Goal: Check status: Check status

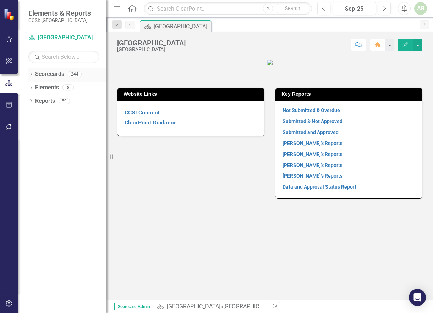
click at [31, 73] on icon "Dropdown" at bounding box center [30, 75] width 5 height 4
click at [34, 88] on icon "Dropdown" at bounding box center [34, 87] width 5 height 4
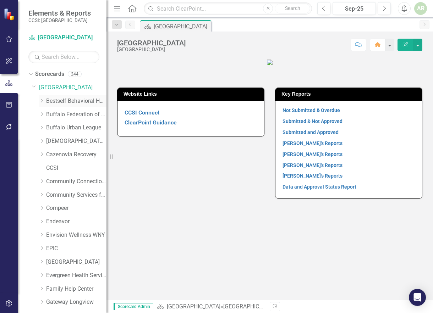
click at [41, 100] on icon "Dropdown" at bounding box center [41, 101] width 5 height 4
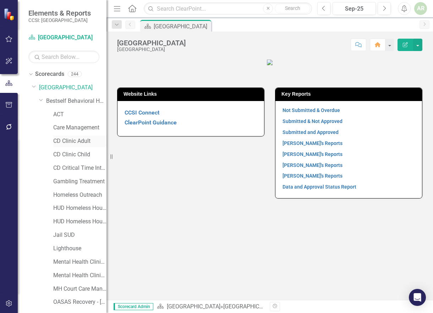
click at [69, 140] on link "CD Clinic Adult" at bounding box center [79, 141] width 53 height 8
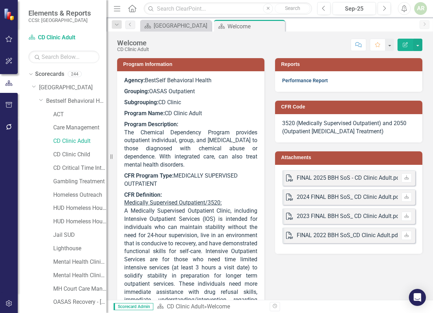
click at [301, 80] on link "Performance Report" at bounding box center [305, 81] width 46 height 6
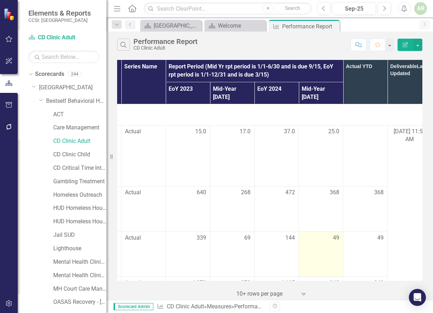
scroll to position [0, 129]
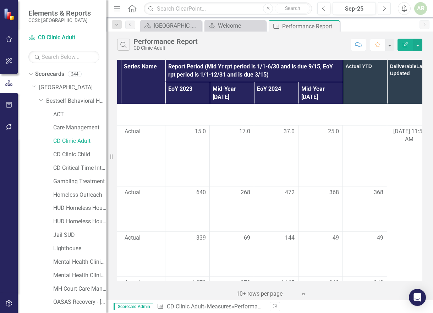
click at [384, 9] on icon "Next" at bounding box center [384, 8] width 4 height 6
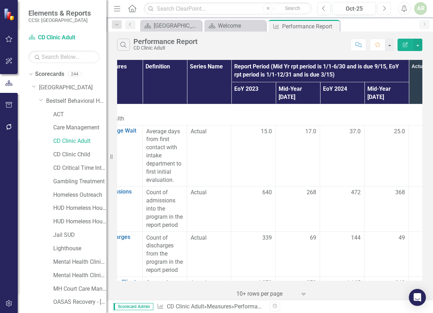
scroll to position [0, 91]
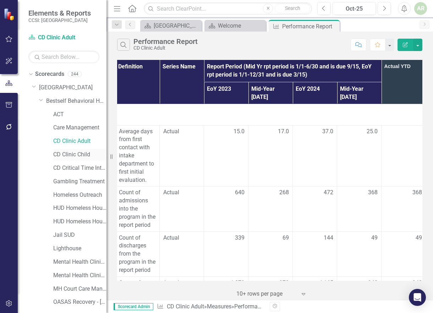
click at [70, 153] on link "CD Clinic Child" at bounding box center [79, 155] width 53 height 8
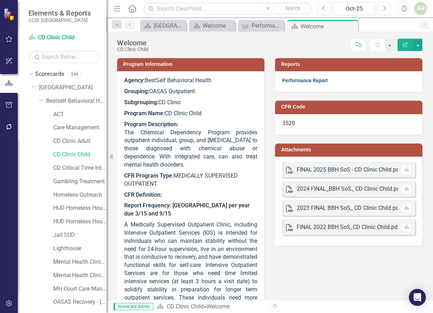
click at [307, 80] on link "Performance Report" at bounding box center [305, 81] width 46 height 6
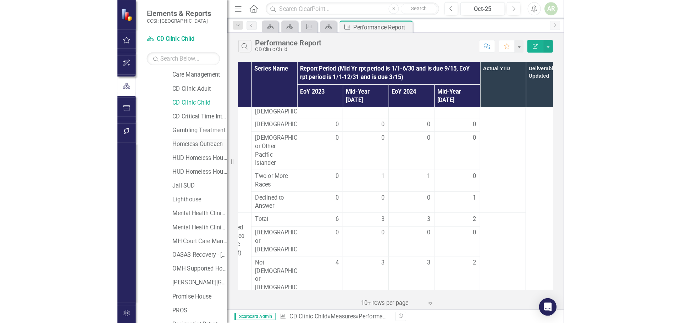
scroll to position [71, 0]
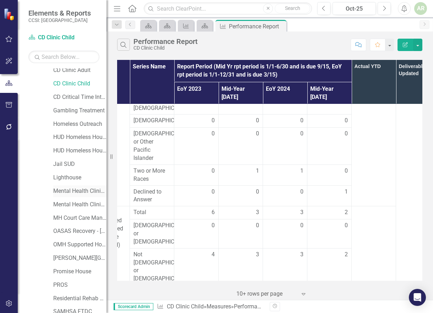
click at [72, 189] on link "Mental Health Clinic Adult" at bounding box center [79, 191] width 53 height 8
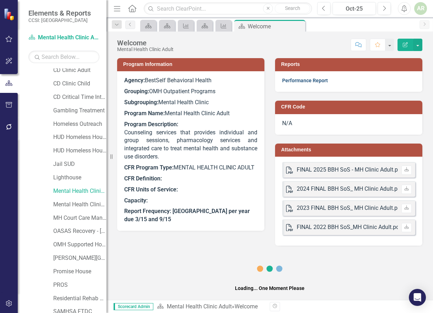
click at [297, 77] on strong "Performance Report" at bounding box center [305, 80] width 46 height 7
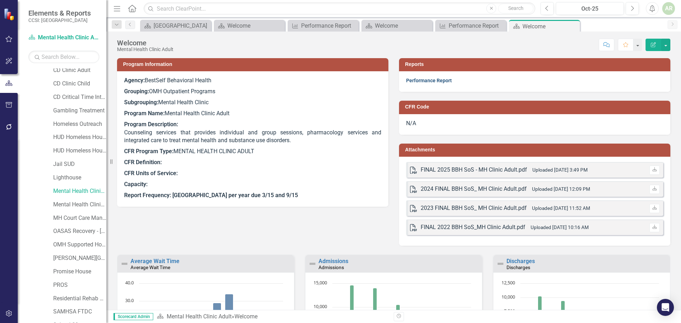
click at [424, 81] on link "Performance Report" at bounding box center [429, 81] width 46 height 6
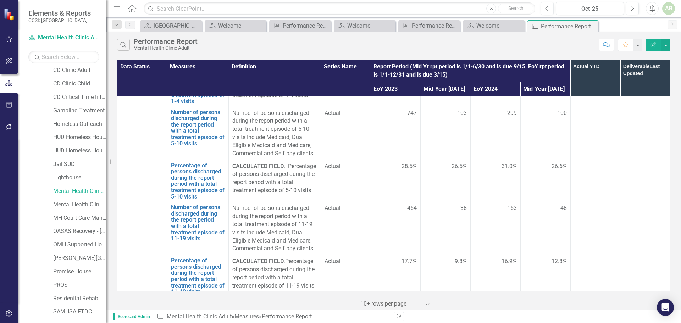
scroll to position [2100, 0]
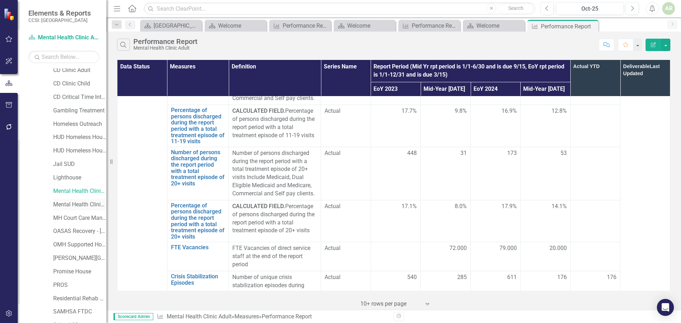
click at [76, 202] on link "Mental Health Clinic Child" at bounding box center [79, 205] width 53 height 8
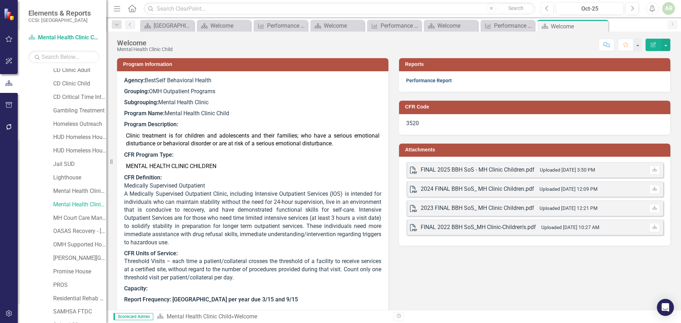
click at [421, 81] on link "Performance Report" at bounding box center [429, 81] width 46 height 6
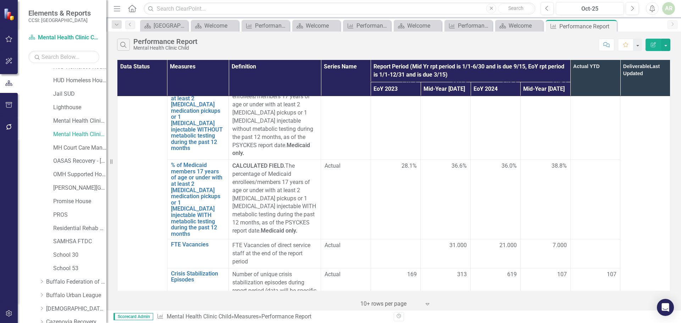
scroll to position [142, 0]
click at [67, 254] on link "School 30" at bounding box center [79, 254] width 53 height 8
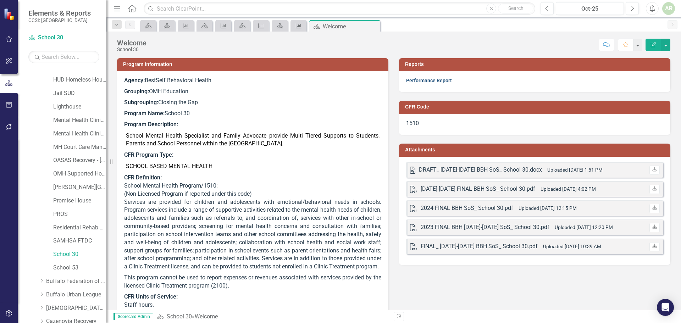
click at [417, 80] on link "Performance Report" at bounding box center [429, 81] width 46 height 6
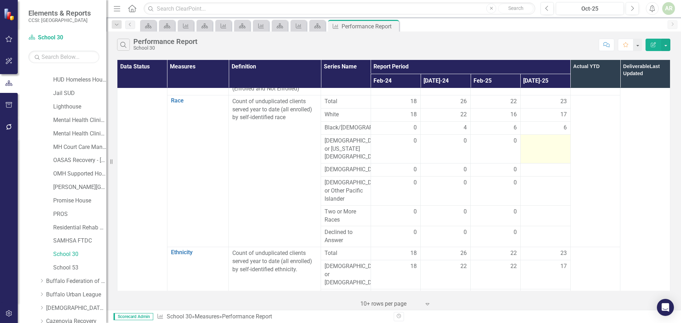
scroll to position [71, 0]
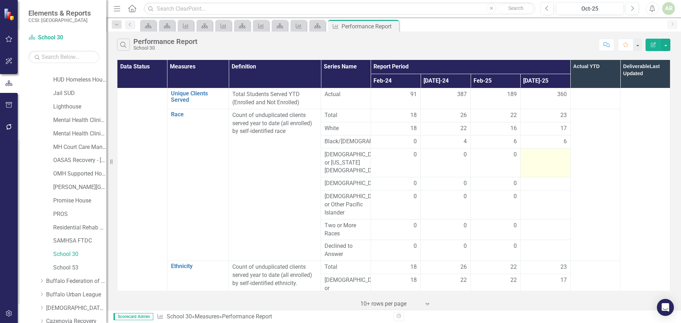
click at [432, 159] on div at bounding box center [545, 155] width 43 height 9
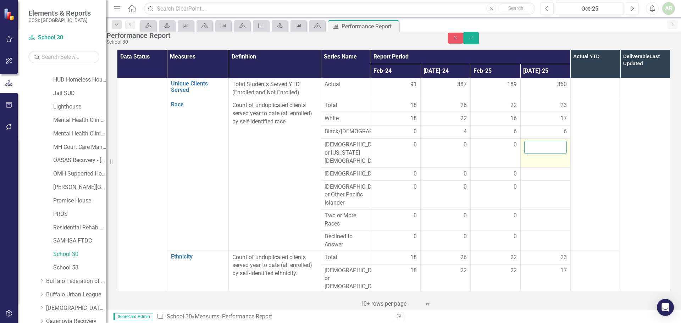
click at [432, 154] on input "number" at bounding box center [545, 147] width 43 height 13
type input "0"
click at [432, 178] on div at bounding box center [545, 174] width 43 height 9
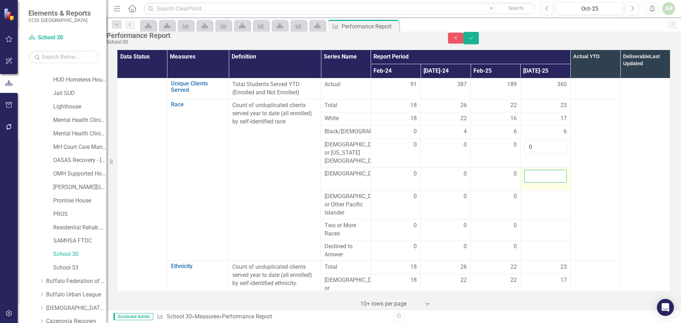
click at [432, 183] on input "number" at bounding box center [545, 176] width 43 height 13
type input "0"
click at [432, 205] on td at bounding box center [545, 204] width 50 height 29
click at [432, 205] on input "number" at bounding box center [545, 199] width 43 height 13
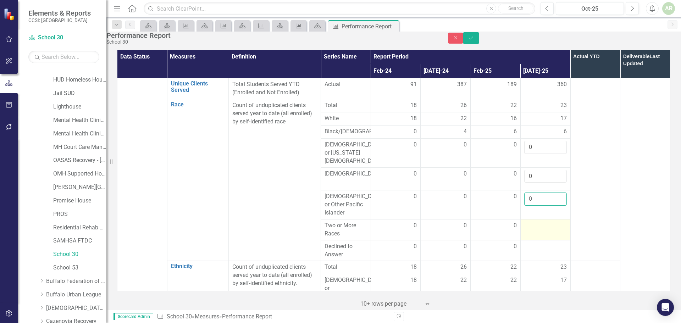
type input "0"
click at [432, 236] on td at bounding box center [545, 229] width 50 height 21
click at [432, 235] on input "number" at bounding box center [545, 228] width 43 height 13
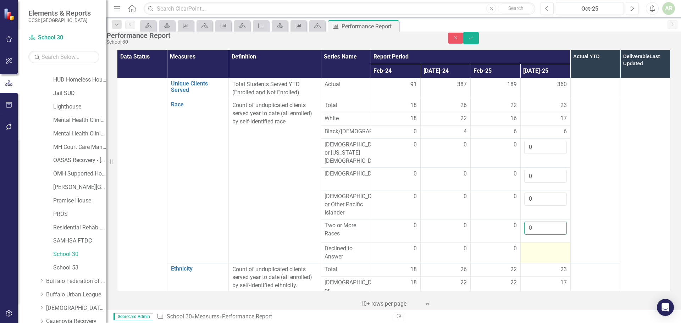
type input "0"
click at [432, 253] on div at bounding box center [545, 249] width 43 height 9
click at [432, 255] on input "number" at bounding box center [545, 251] width 43 height 13
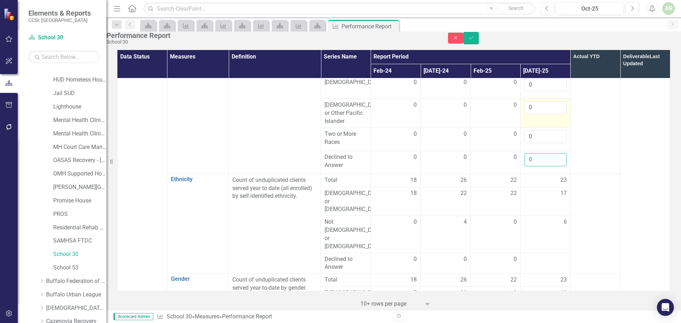
scroll to position [177, 0]
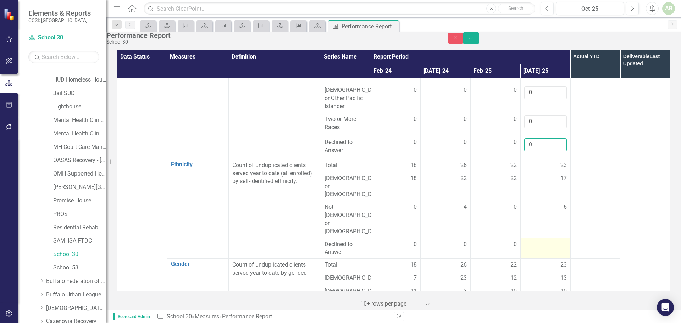
type input "0"
click at [432, 240] on div at bounding box center [545, 244] width 43 height 9
click at [432, 240] on input "number" at bounding box center [545, 246] width 43 height 13
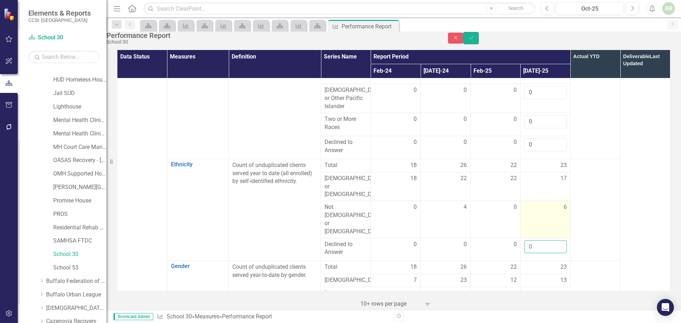
type input "0"
click at [432, 203] on div "6" at bounding box center [545, 207] width 43 height 8
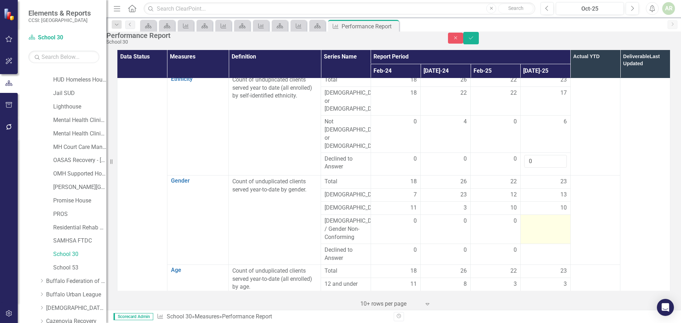
scroll to position [283, 0]
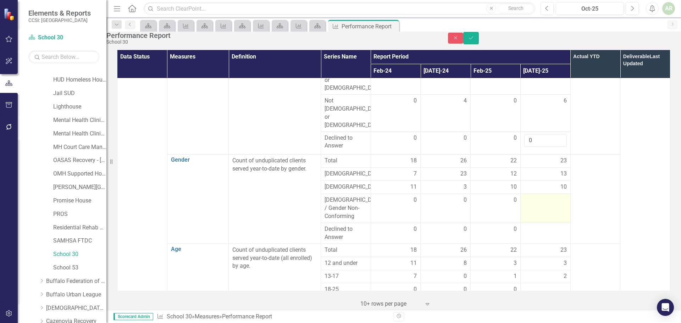
click at [432, 194] on td at bounding box center [545, 208] width 50 height 29
click at [432, 196] on input "number" at bounding box center [545, 202] width 43 height 13
type input "0"
click at [432, 223] on td at bounding box center [545, 233] width 50 height 21
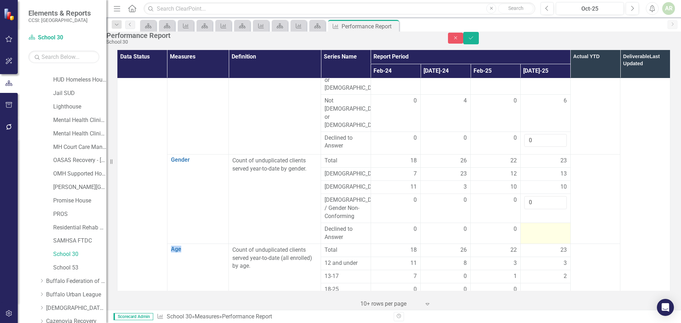
click at [432, 223] on td at bounding box center [545, 233] width 50 height 21
click at [432, 225] on input "number" at bounding box center [545, 231] width 43 height 13
type input "0"
click at [432, 193] on td at bounding box center [595, 200] width 50 height 91
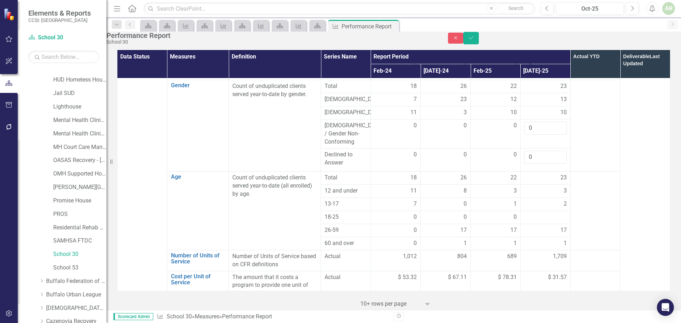
scroll to position [358, 0]
click at [432, 40] on icon "Save" at bounding box center [471, 37] width 6 height 5
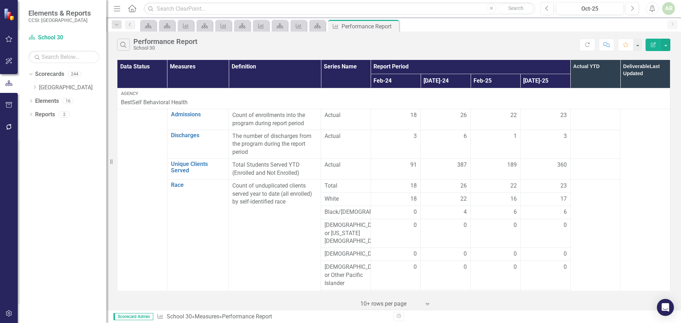
scroll to position [0, 0]
click at [32, 73] on icon "Dropdown" at bounding box center [30, 73] width 4 height 5
click at [32, 73] on icon "Dropdown" at bounding box center [30, 75] width 5 height 4
click at [35, 85] on icon "Dropdown" at bounding box center [34, 87] width 5 height 4
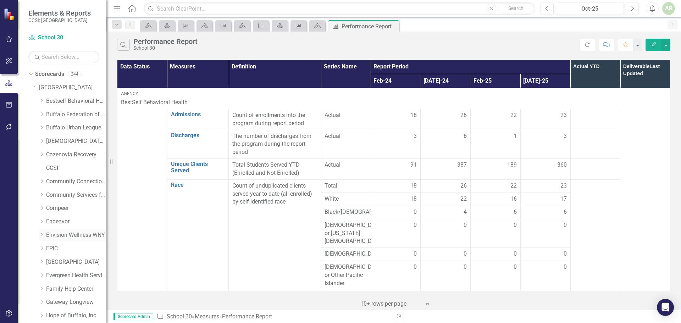
click at [44, 235] on icon "Dropdown" at bounding box center [41, 235] width 5 height 4
click at [69, 262] on link "Mental Health Clinic Adult" at bounding box center [79, 262] width 53 height 8
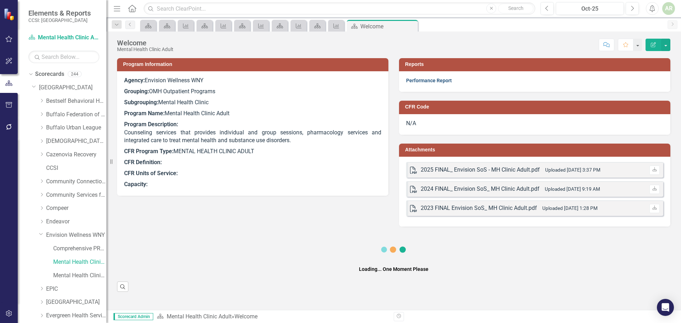
click at [429, 79] on link "Performance Report" at bounding box center [429, 81] width 46 height 6
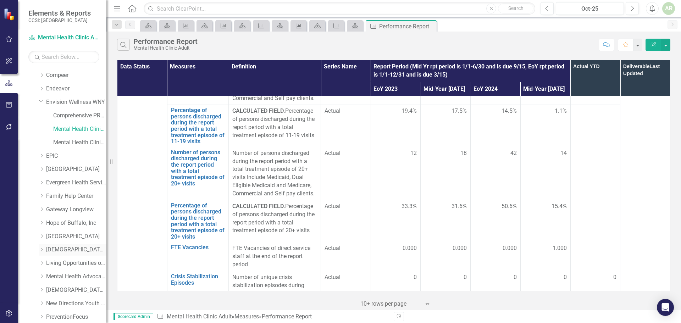
scroll to position [177, 0]
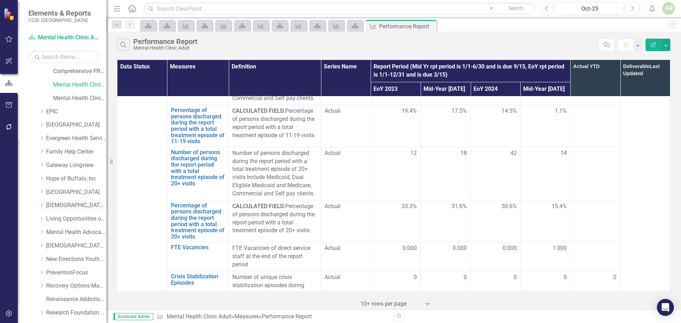
click at [43, 204] on icon "Dropdown" at bounding box center [41, 205] width 5 height 4
click at [65, 218] on link "Mental Health Clinic Adult" at bounding box center [79, 219] width 53 height 8
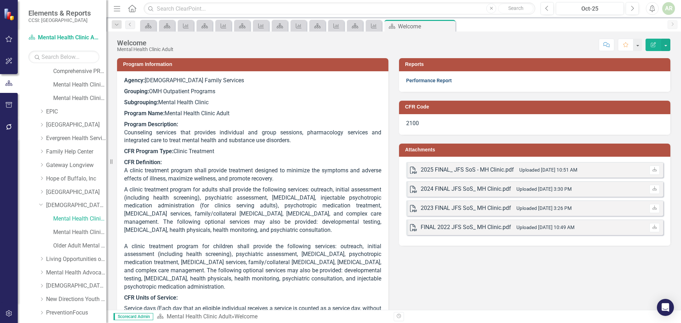
click at [420, 81] on link "Performance Report" at bounding box center [429, 81] width 46 height 6
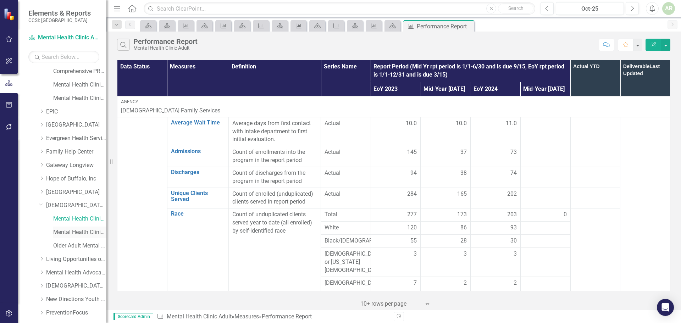
click at [72, 232] on link "Mental Health Clinic Older Adult" at bounding box center [79, 232] width 53 height 8
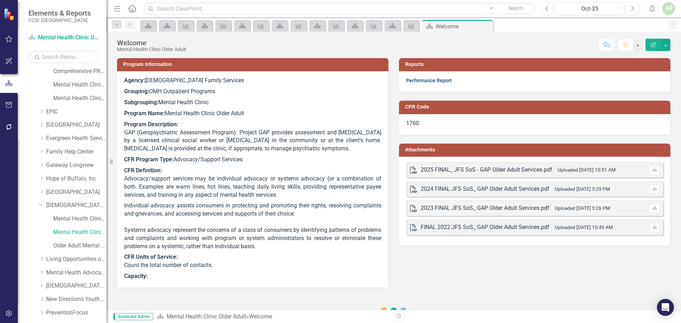
click at [418, 80] on link "Performance Report" at bounding box center [429, 81] width 46 height 6
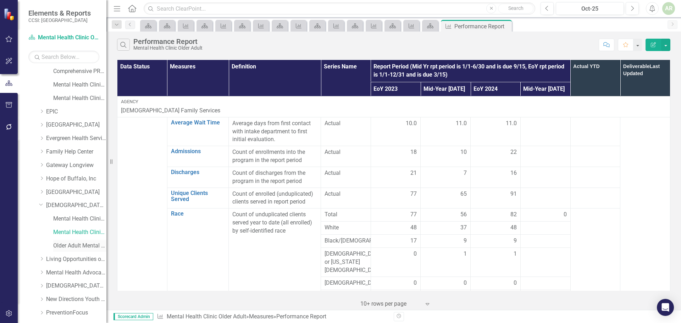
click at [74, 245] on link "Older Adult Mental Health Assessment" at bounding box center [79, 246] width 53 height 8
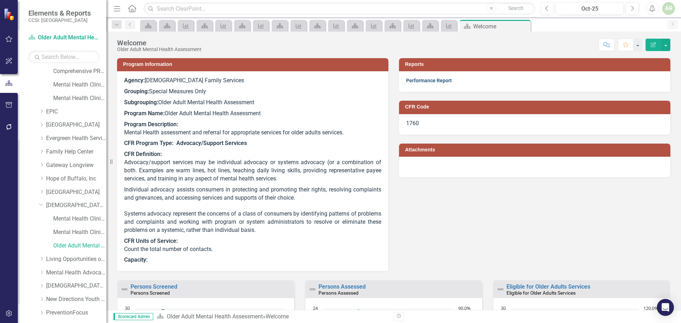
click at [426, 80] on link "Performance Report" at bounding box center [429, 81] width 46 height 6
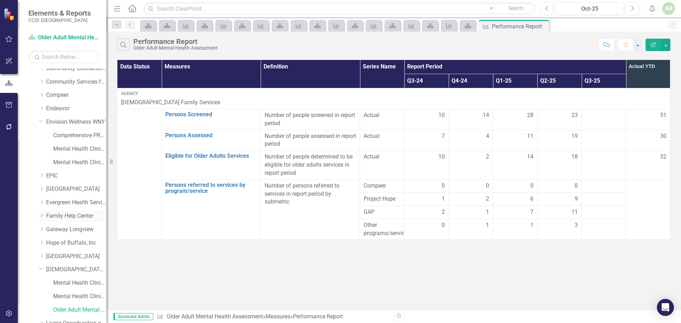
scroll to position [106, 0]
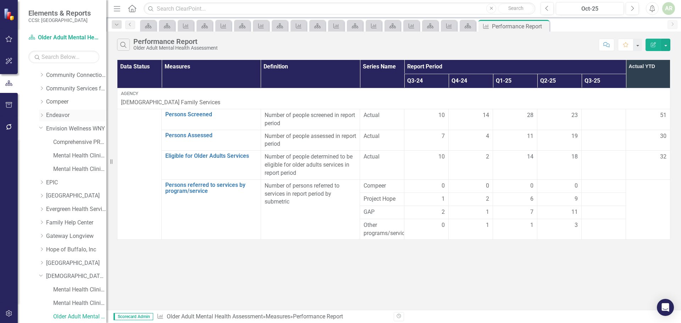
click at [43, 115] on icon "Dropdown" at bounding box center [41, 115] width 5 height 4
click at [71, 182] on link "Mental Health Clinic Adult" at bounding box center [79, 183] width 53 height 8
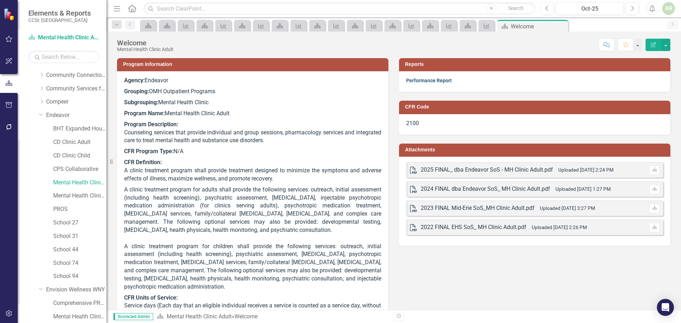
click at [409, 80] on link "Performance Report" at bounding box center [429, 81] width 46 height 6
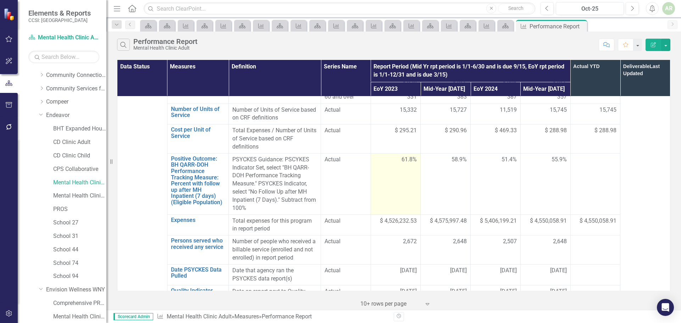
scroll to position [532, 0]
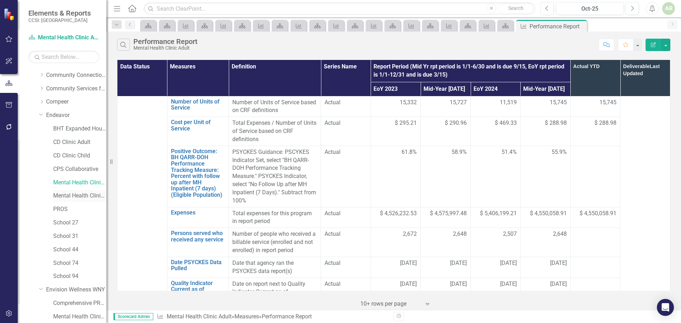
click at [85, 195] on link "Mental Health Clinic Child" at bounding box center [79, 196] width 53 height 8
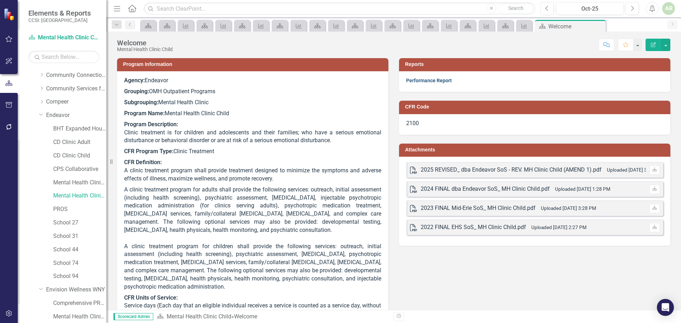
click at [416, 81] on link "Performance Report" at bounding box center [429, 81] width 46 height 6
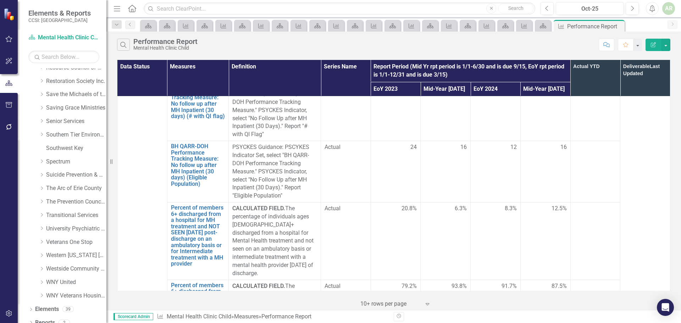
scroll to position [638, 0]
click at [41, 159] on icon "Dropdown" at bounding box center [41, 160] width 5 height 4
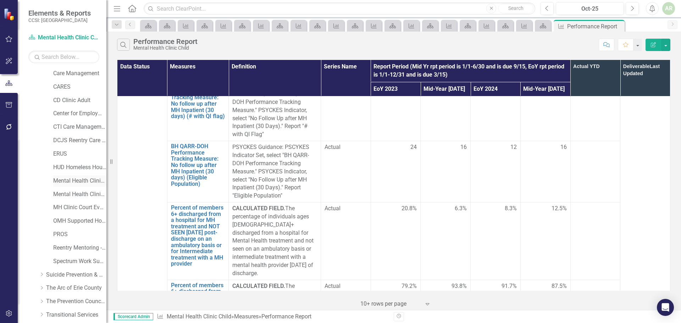
scroll to position [780, 0]
click at [69, 178] on link "Mental Health Clinic Adult" at bounding box center [79, 180] width 53 height 8
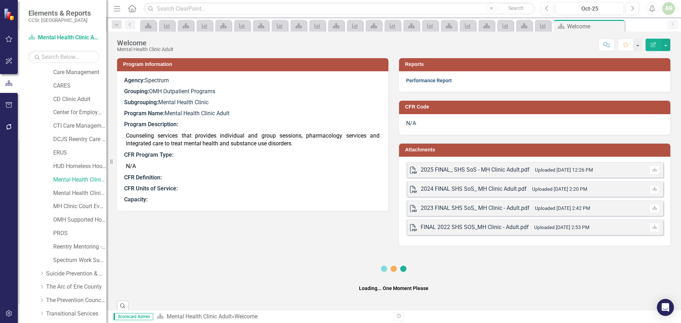
click at [421, 80] on link "Performance Report" at bounding box center [429, 81] width 46 height 6
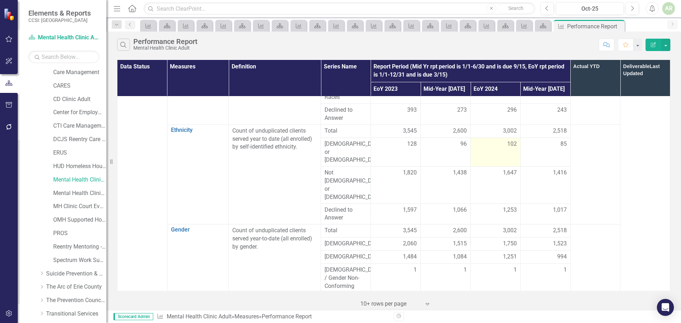
scroll to position [248, 0]
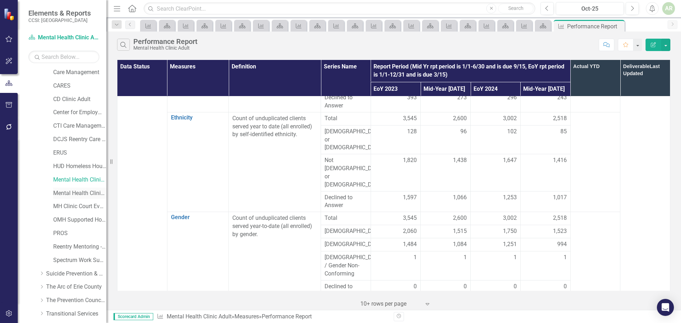
click at [73, 191] on link "Mental Health Clinic Child" at bounding box center [79, 193] width 53 height 8
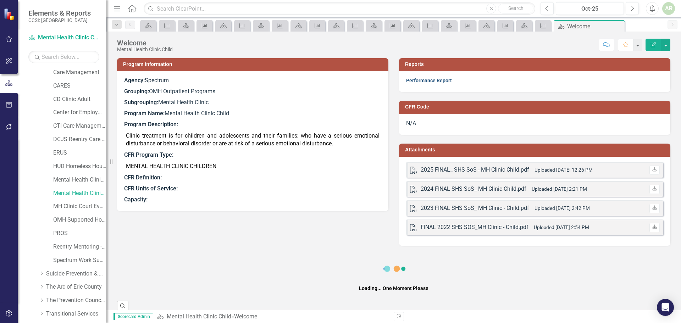
click at [423, 81] on link "Performance Report" at bounding box center [429, 81] width 46 height 6
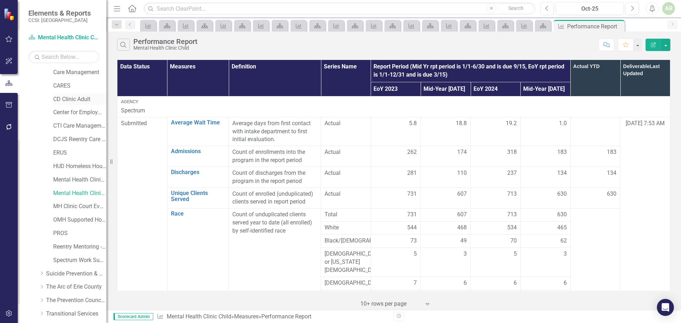
click at [64, 99] on link "CD Clinic Adult" at bounding box center [79, 99] width 53 height 8
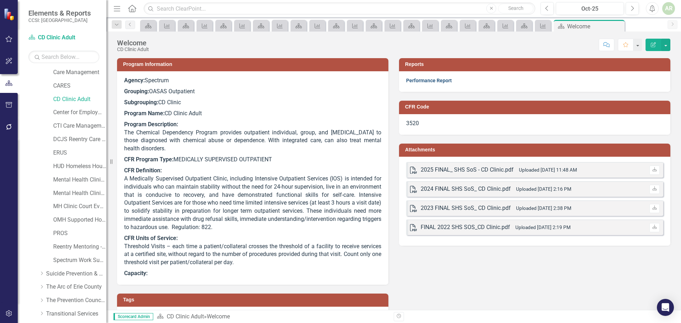
click at [428, 80] on link "Performance Report" at bounding box center [429, 81] width 46 height 6
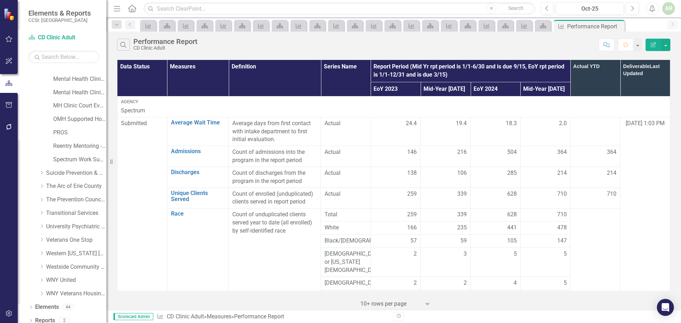
scroll to position [886, 0]
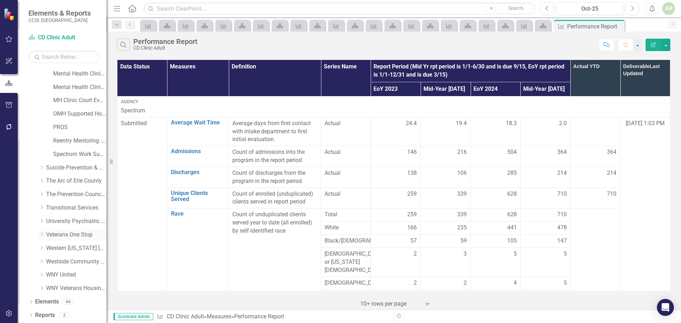
click at [41, 234] on icon "Dropdown" at bounding box center [41, 234] width 5 height 4
click at [64, 248] on link "Veterans Support" at bounding box center [79, 248] width 53 height 8
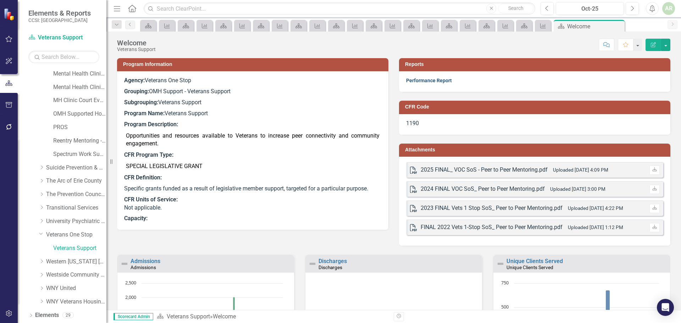
click at [429, 80] on link "Performance Report" at bounding box center [429, 81] width 46 height 6
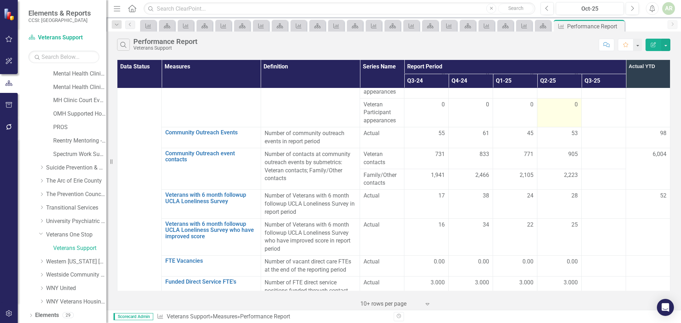
scroll to position [1341, 0]
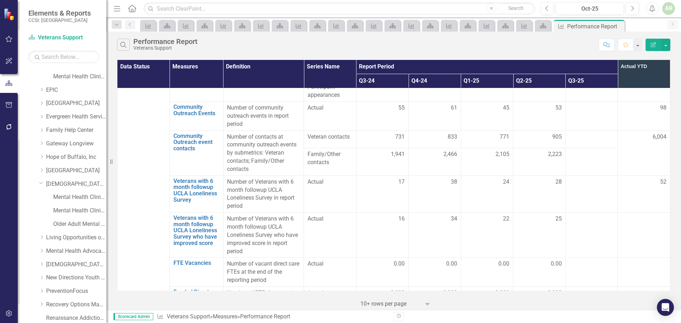
scroll to position [354, 0]
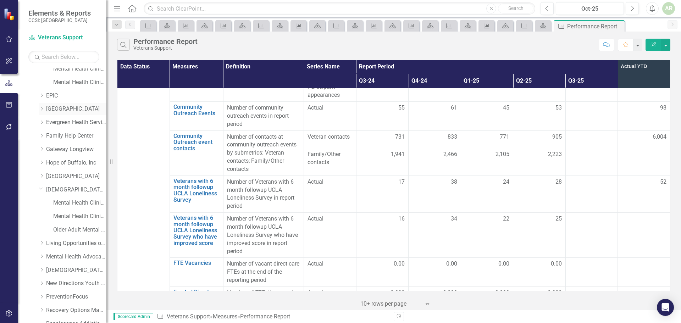
click at [41, 108] on icon "Dropdown" at bounding box center [41, 109] width 5 height 4
click at [71, 160] on link "Mental Health Clinic Adult" at bounding box center [79, 163] width 53 height 8
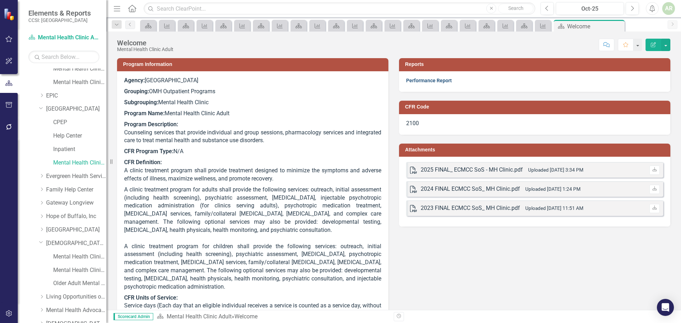
click at [425, 81] on link "Performance Report" at bounding box center [429, 81] width 46 height 6
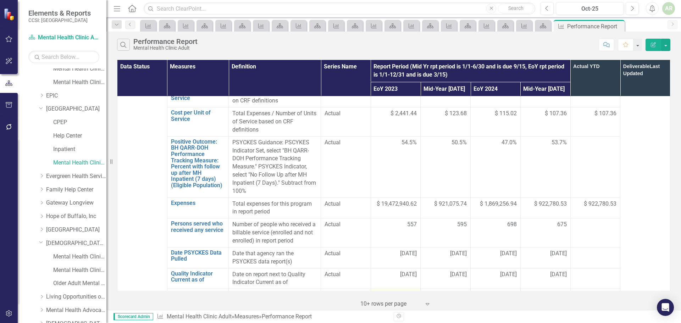
scroll to position [540, 0]
click at [395, 199] on td "$ 19,472,940.62" at bounding box center [396, 209] width 50 height 21
click at [547, 8] on icon "Previous" at bounding box center [547, 8] width 4 height 6
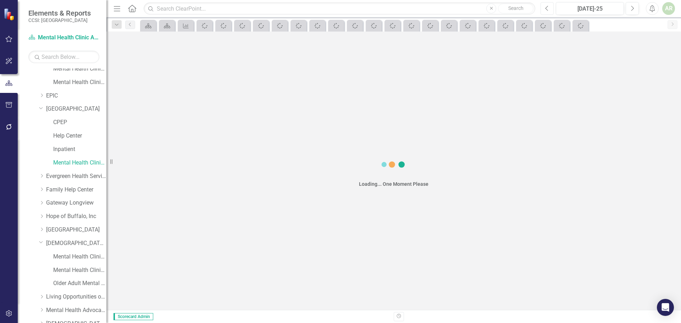
click at [547, 8] on icon "Previous" at bounding box center [547, 8] width 4 height 6
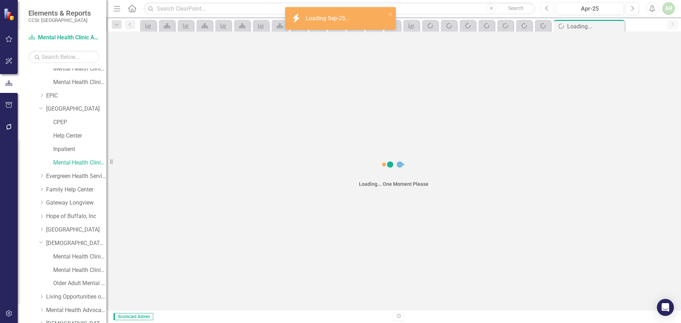
click at [547, 8] on icon "Previous" at bounding box center [547, 8] width 4 height 6
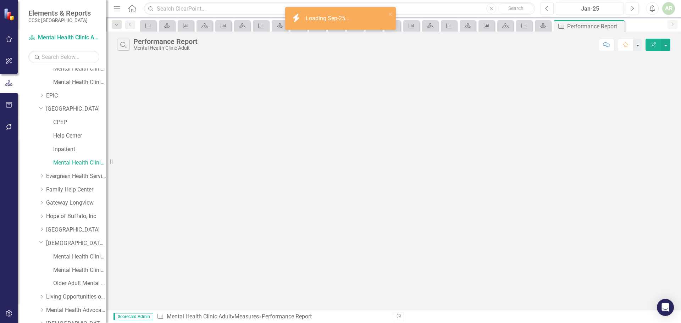
click at [547, 8] on icon "Previous" at bounding box center [547, 8] width 4 height 6
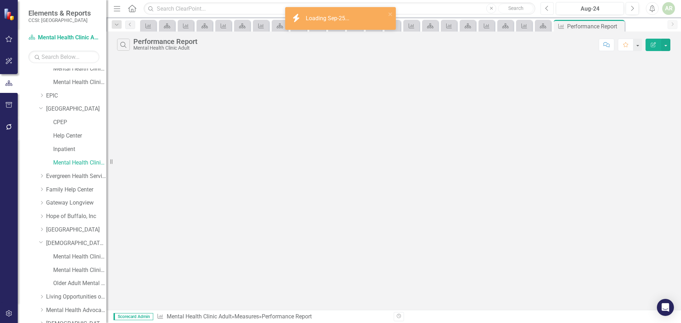
click at [547, 8] on icon "Previous" at bounding box center [547, 8] width 4 height 6
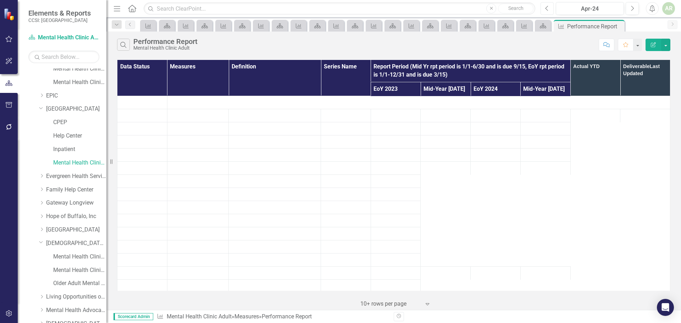
click at [547, 8] on icon "Previous" at bounding box center [547, 8] width 4 height 6
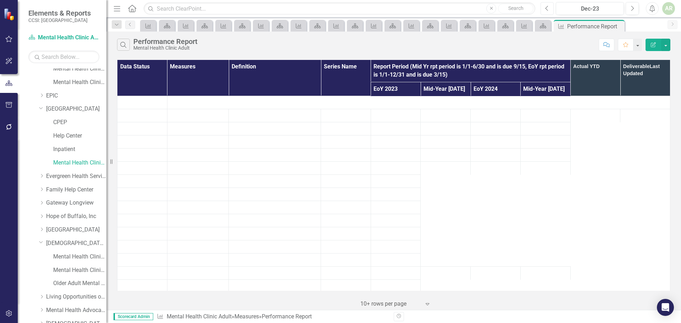
click at [547, 8] on icon "Previous" at bounding box center [547, 8] width 4 height 6
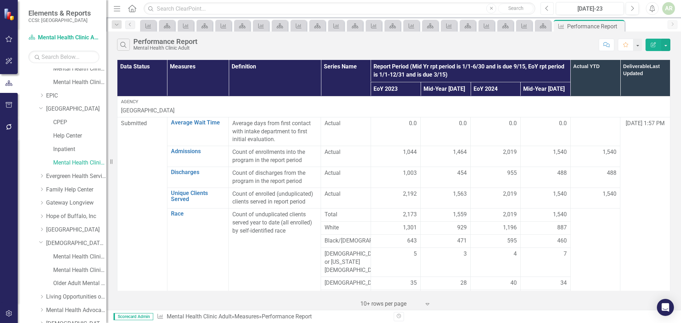
click at [547, 8] on icon "Previous" at bounding box center [547, 8] width 4 height 6
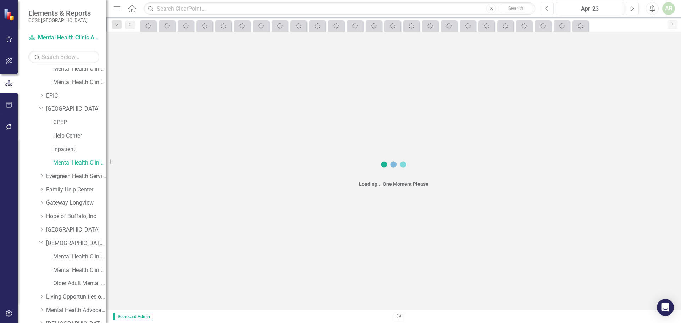
click at [547, 8] on icon "Previous" at bounding box center [547, 8] width 4 height 6
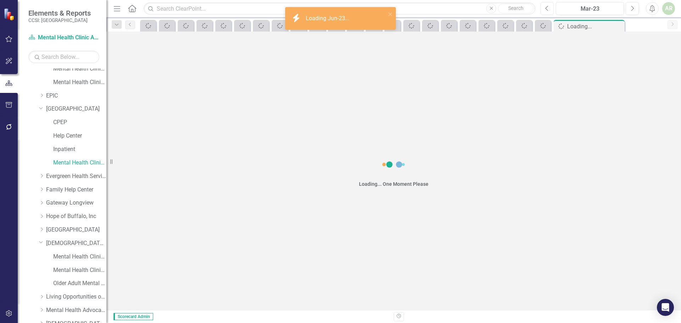
click at [547, 8] on icon "Previous" at bounding box center [547, 8] width 4 height 6
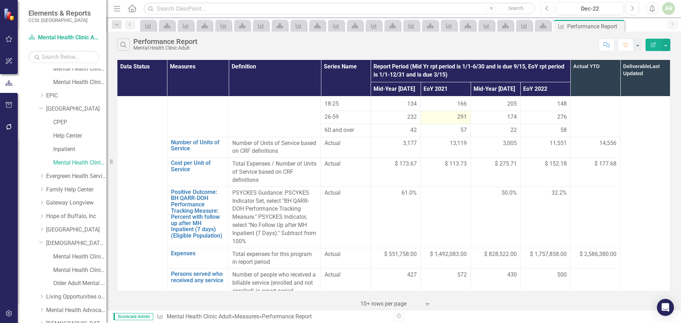
scroll to position [496, 0]
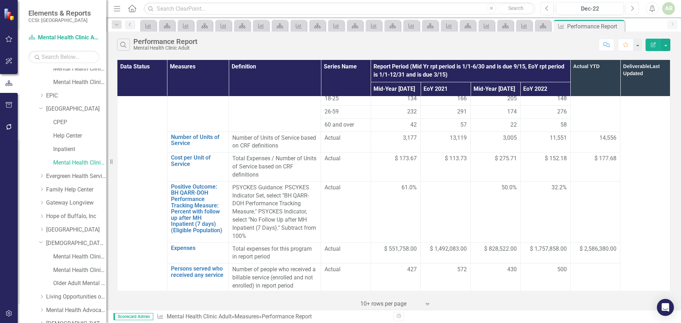
click at [635, 10] on button "Next" at bounding box center [631, 8] width 13 height 13
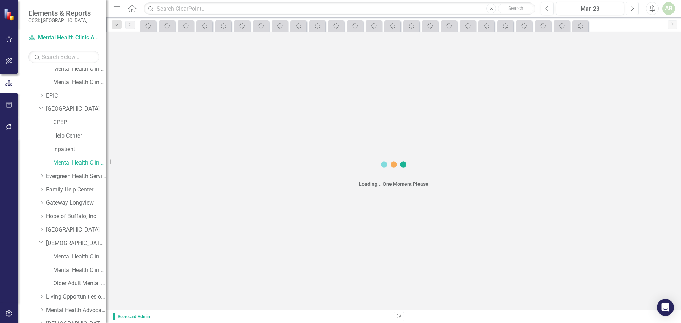
click at [635, 10] on button "Next" at bounding box center [631, 8] width 13 height 13
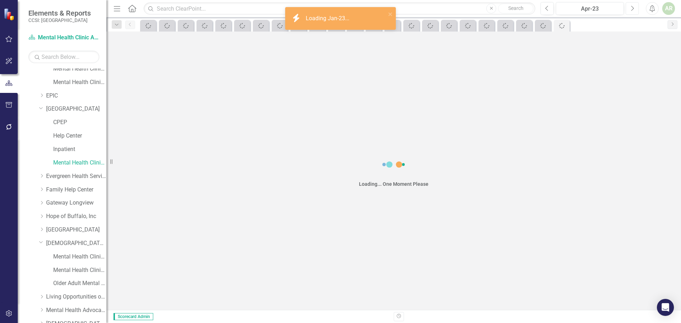
click at [635, 10] on button "Next" at bounding box center [631, 8] width 13 height 13
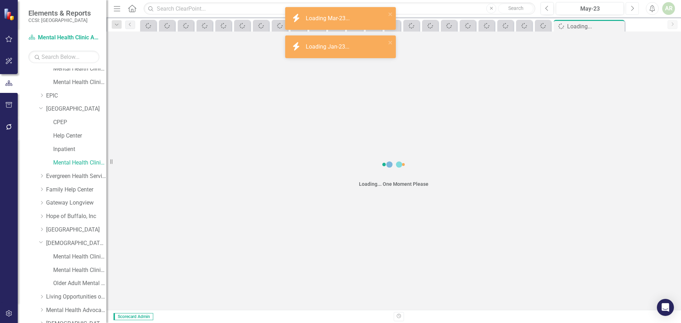
click at [635, 10] on button "Next" at bounding box center [631, 8] width 13 height 13
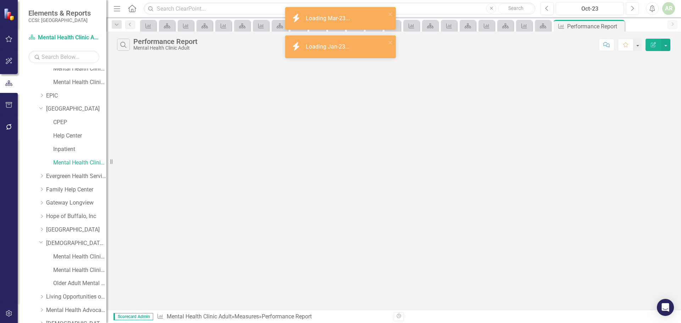
click at [635, 10] on button "Next" at bounding box center [631, 8] width 13 height 13
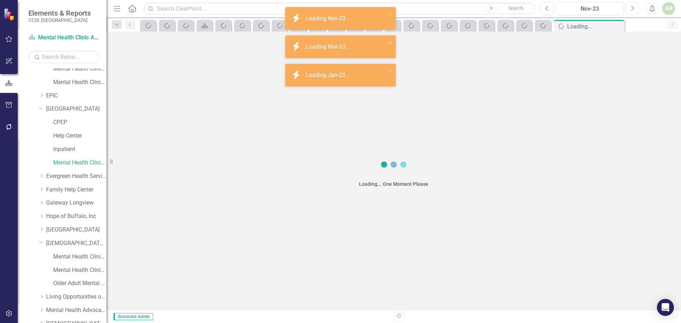
click at [635, 10] on button "Next" at bounding box center [631, 8] width 13 height 13
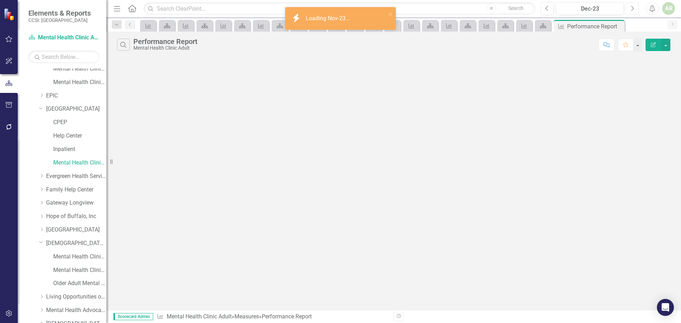
click at [635, 10] on button "Next" at bounding box center [631, 8] width 13 height 13
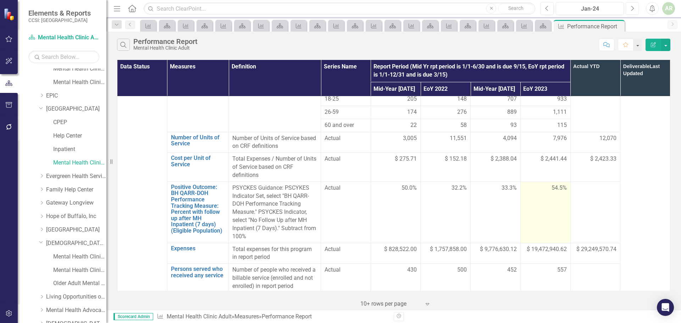
scroll to position [496, 0]
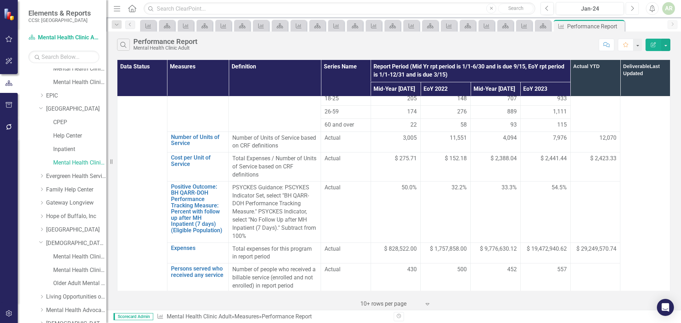
click at [634, 8] on button "Next" at bounding box center [631, 8] width 13 height 13
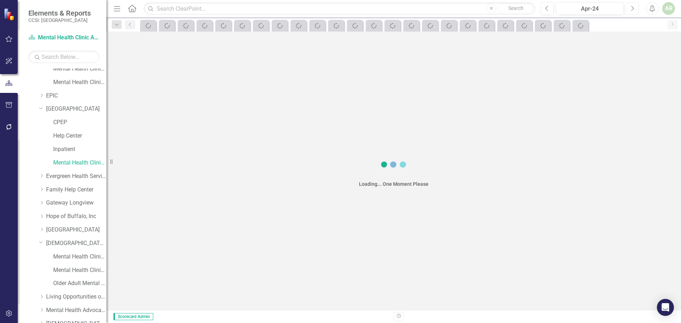
click at [634, 8] on button "Next" at bounding box center [631, 8] width 13 height 13
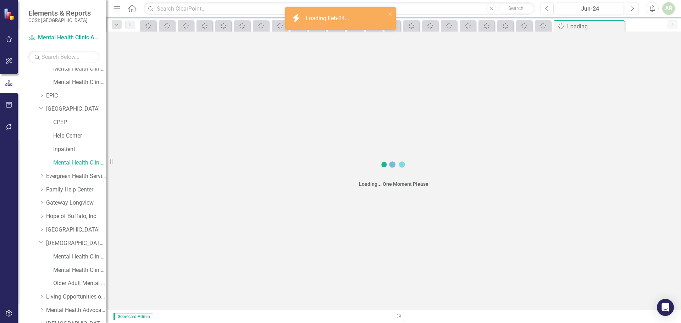
click at [634, 8] on button "Next" at bounding box center [631, 8] width 13 height 13
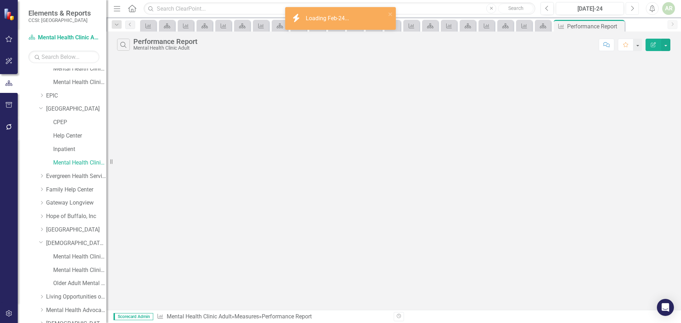
click at [634, 8] on button "Next" at bounding box center [631, 8] width 13 height 13
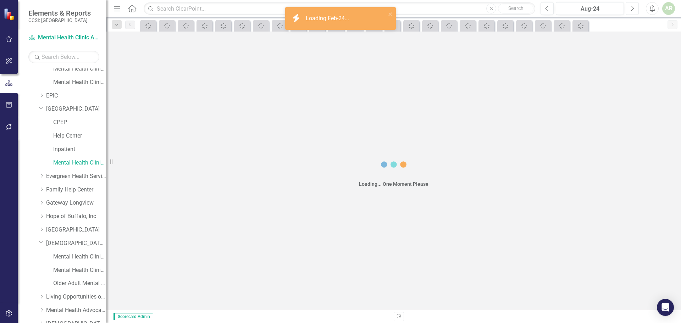
click at [634, 8] on button "Next" at bounding box center [631, 8] width 13 height 13
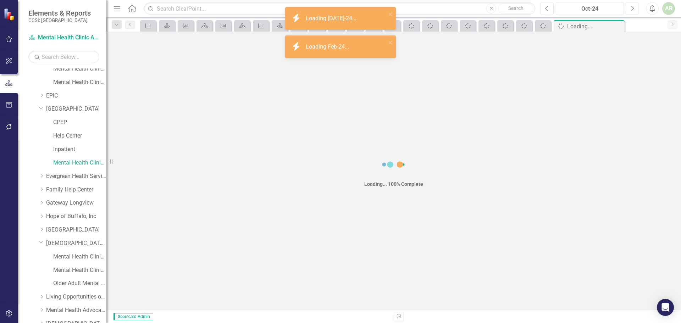
click at [634, 8] on button "Next" at bounding box center [631, 8] width 13 height 13
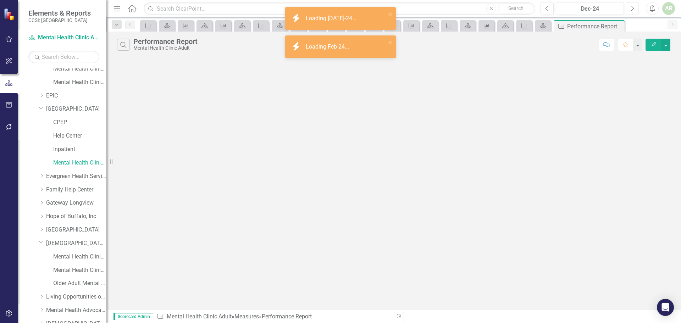
click at [634, 8] on button "Next" at bounding box center [631, 8] width 13 height 13
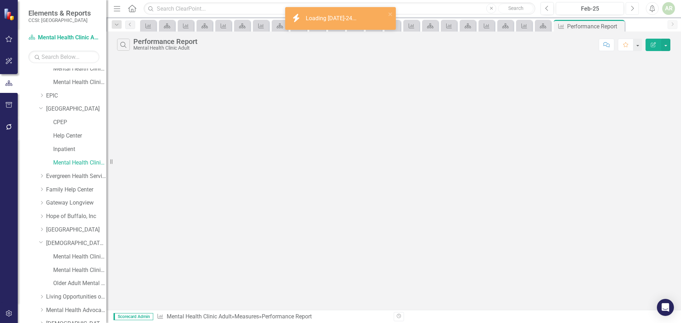
click at [634, 8] on button "Next" at bounding box center [631, 8] width 13 height 13
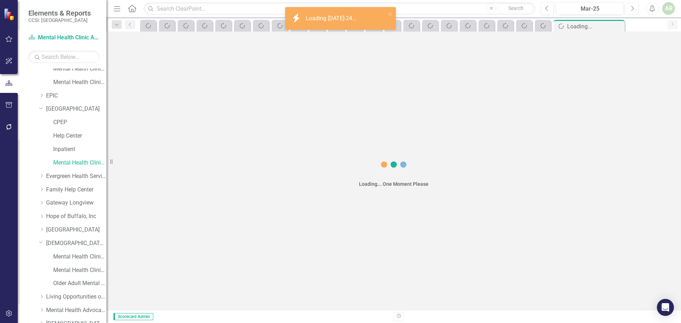
click at [634, 8] on button "Next" at bounding box center [631, 8] width 13 height 13
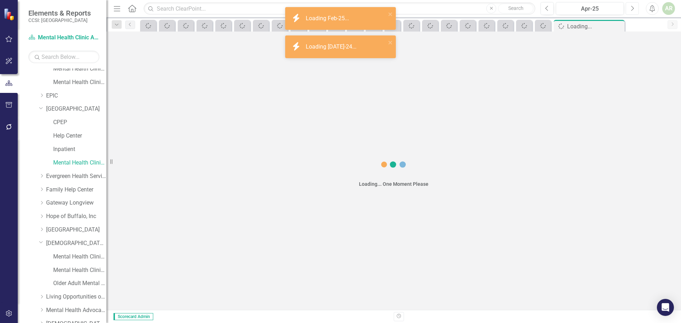
click at [634, 8] on button "Next" at bounding box center [631, 8] width 13 height 13
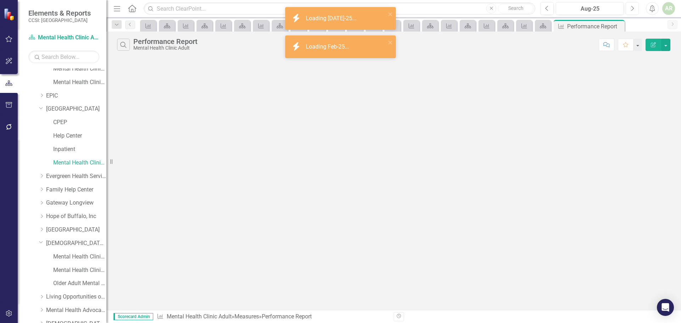
click at [634, 8] on button "Next" at bounding box center [631, 8] width 13 height 13
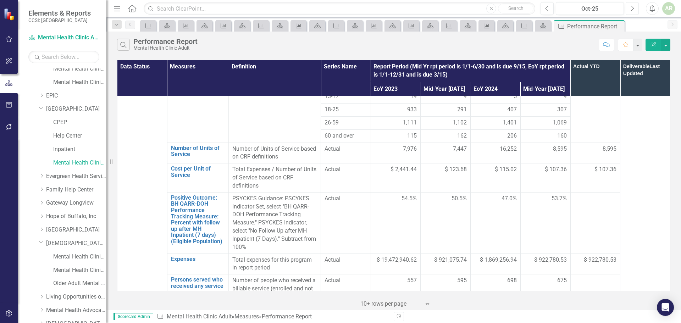
scroll to position [532, 0]
